Goal: Register for event/course

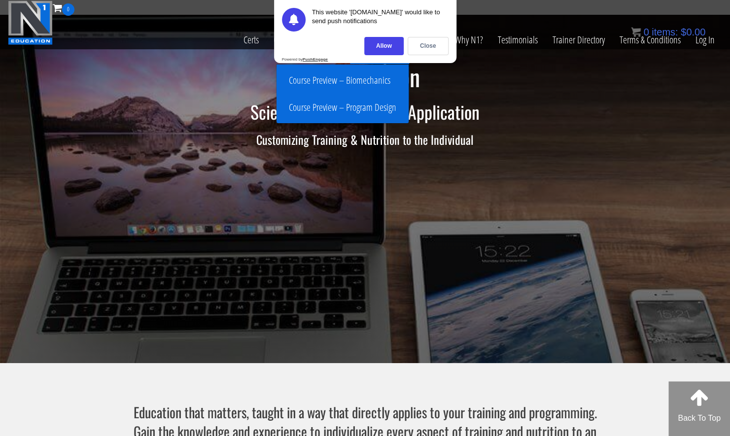
drag, startPoint x: 385, startPoint y: 64, endPoint x: 385, endPoint y: 48, distance: 15.8
click at [385, 48] on div "Allow" at bounding box center [383, 46] width 39 height 18
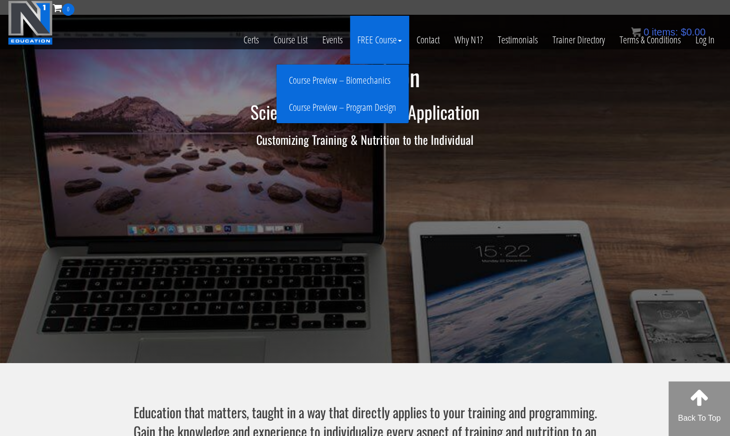
click at [344, 85] on link "Course Preview – Biomechanics" at bounding box center [342, 80] width 127 height 17
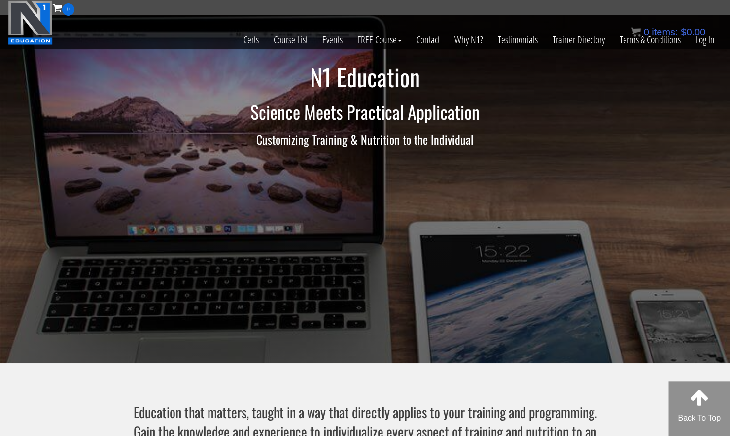
click at [604, 135] on h3 "Customizing Training & Nutrition to the Individual" at bounding box center [365, 139] width 576 height 13
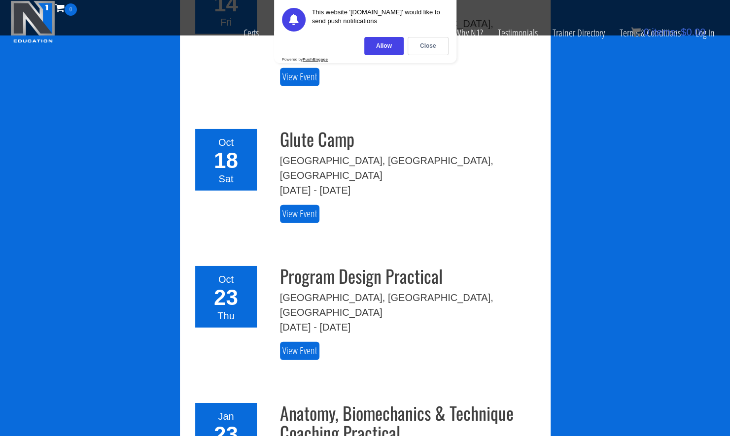
scroll to position [1393, 0]
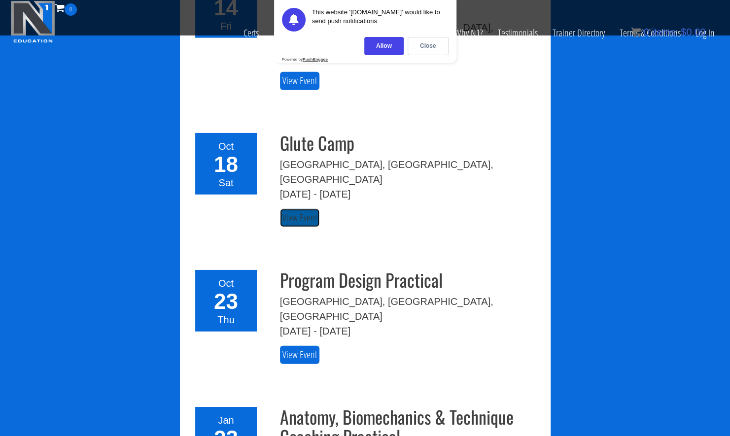
click at [312, 209] on link "View Event" at bounding box center [299, 218] width 39 height 18
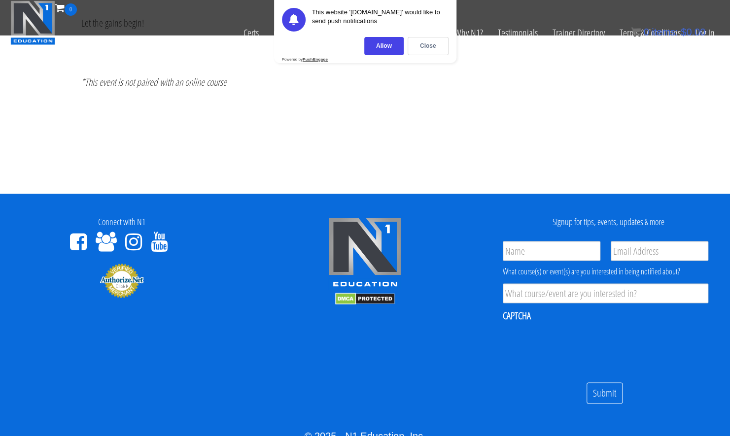
scroll to position [542, 0]
